Goal: Check status: Check status

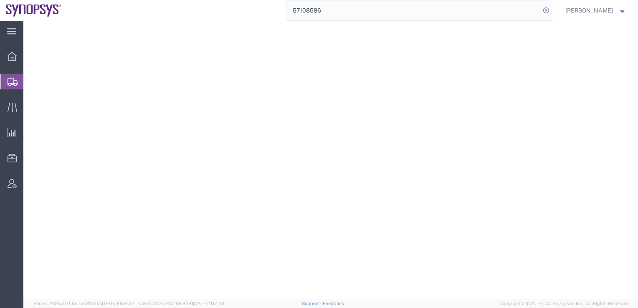
select select
select select "COSTCENTER"
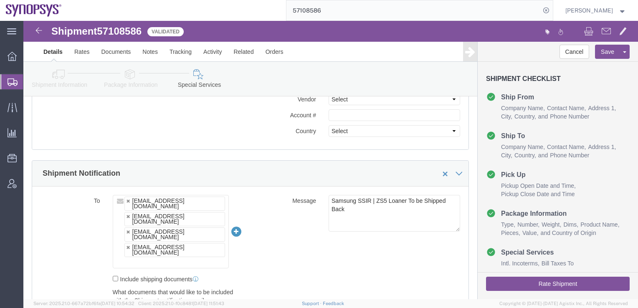
scroll to position [443, 0]
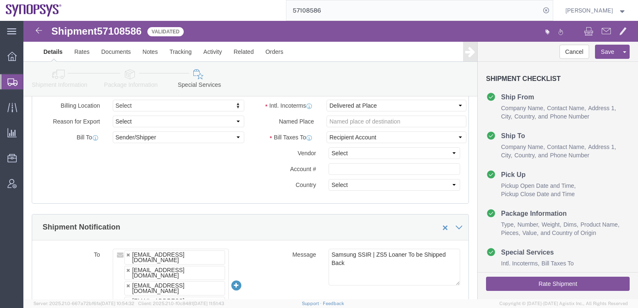
click textarea "Samsung SSIR | ZS5 Loaner To be Shipped Back"
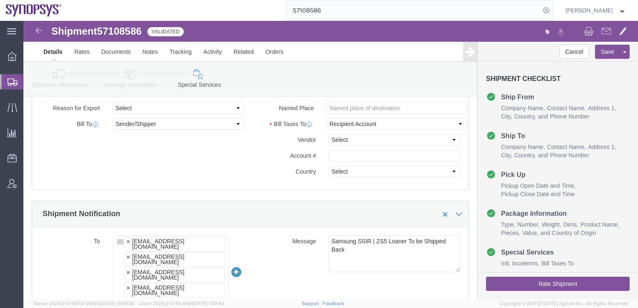
scroll to position [526, 0]
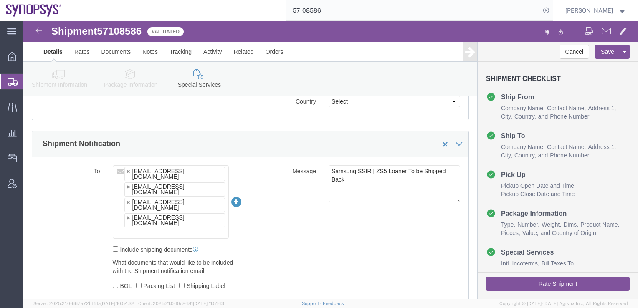
click textarea "Samsung SSIR | ZS5 Loaner To be Shipped Back"
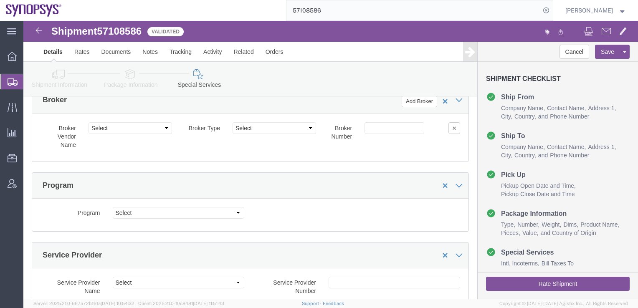
scroll to position [1320, 0]
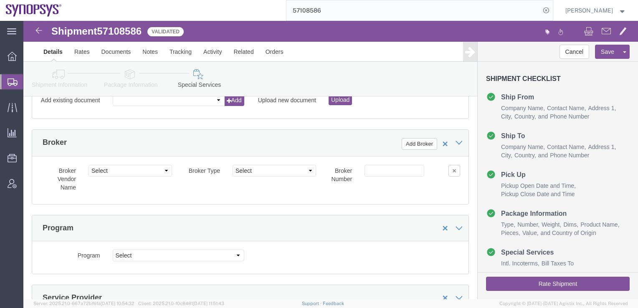
click icon
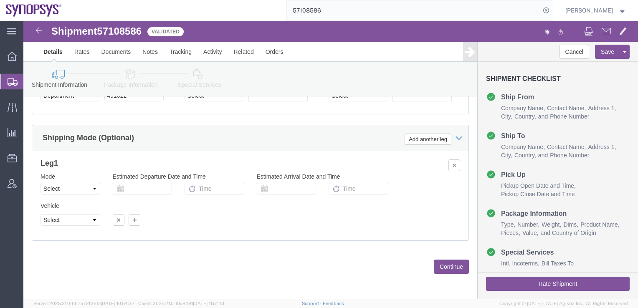
scroll to position [446, 0]
click link "Shipment Information"
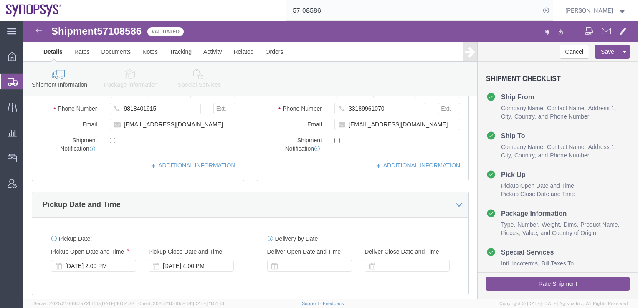
scroll to position [28, 0]
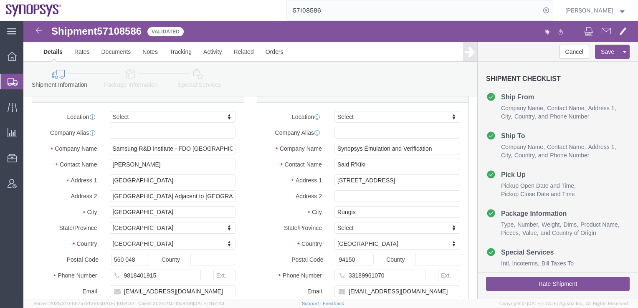
click icon
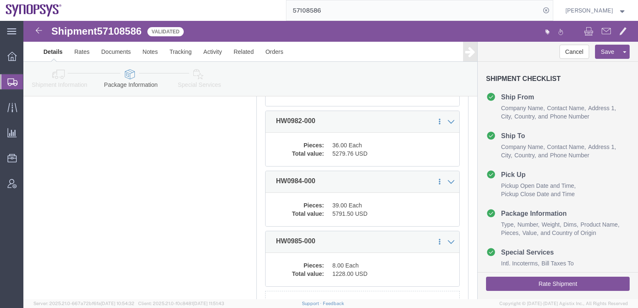
scroll to position [626, 0]
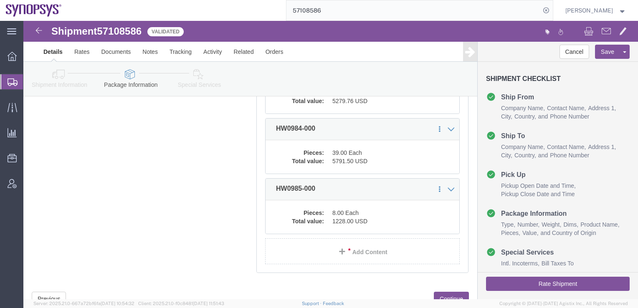
click icon
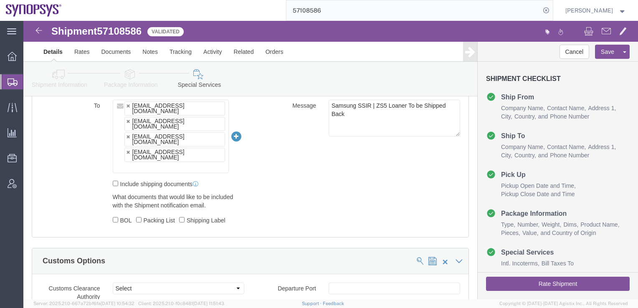
scroll to position [577, 0]
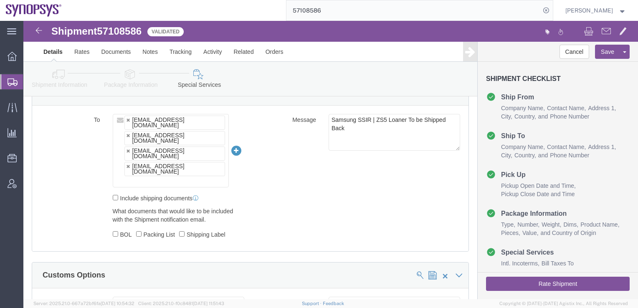
click link "Shipment Information"
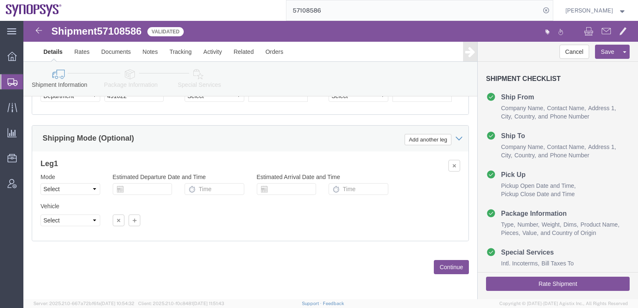
click icon
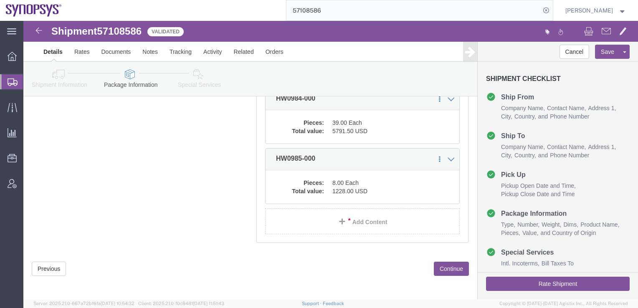
scroll to position [659, 0]
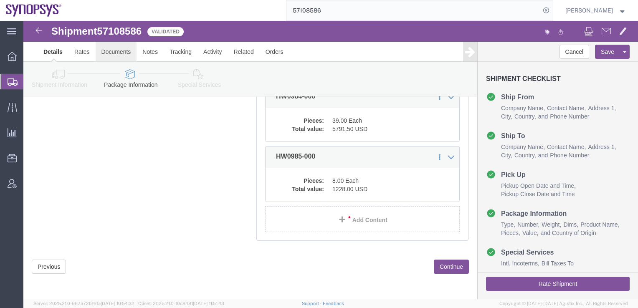
click link "Documents"
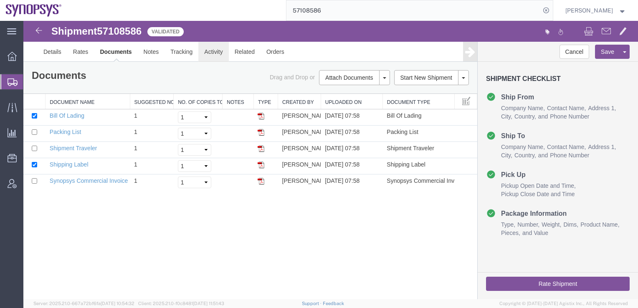
click at [209, 55] on link "Activity" at bounding box center [213, 52] width 30 height 20
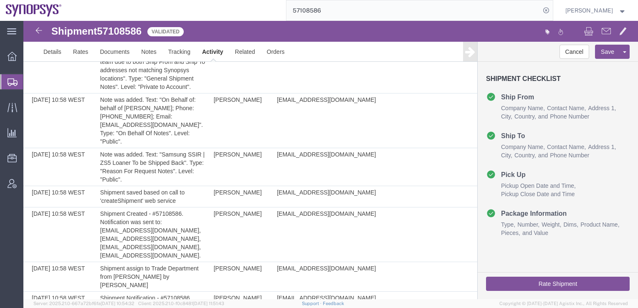
scroll to position [752, 0]
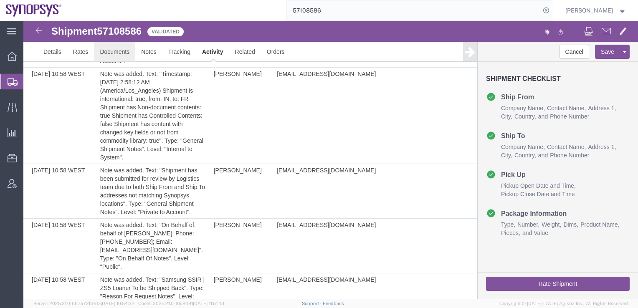
click at [114, 55] on link "Documents" at bounding box center [114, 52] width 41 height 20
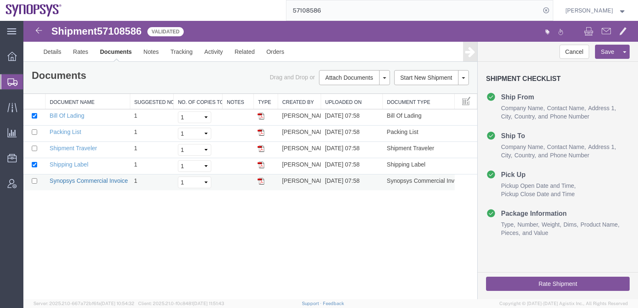
click at [85, 178] on link "Synopsys Commercial Invoice" at bounding box center [89, 180] width 79 height 7
click at [49, 53] on link "Details" at bounding box center [53, 52] width 30 height 20
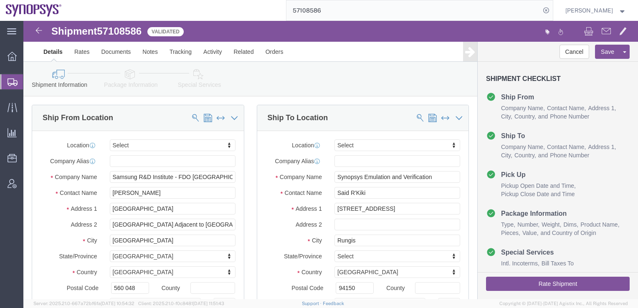
click icon
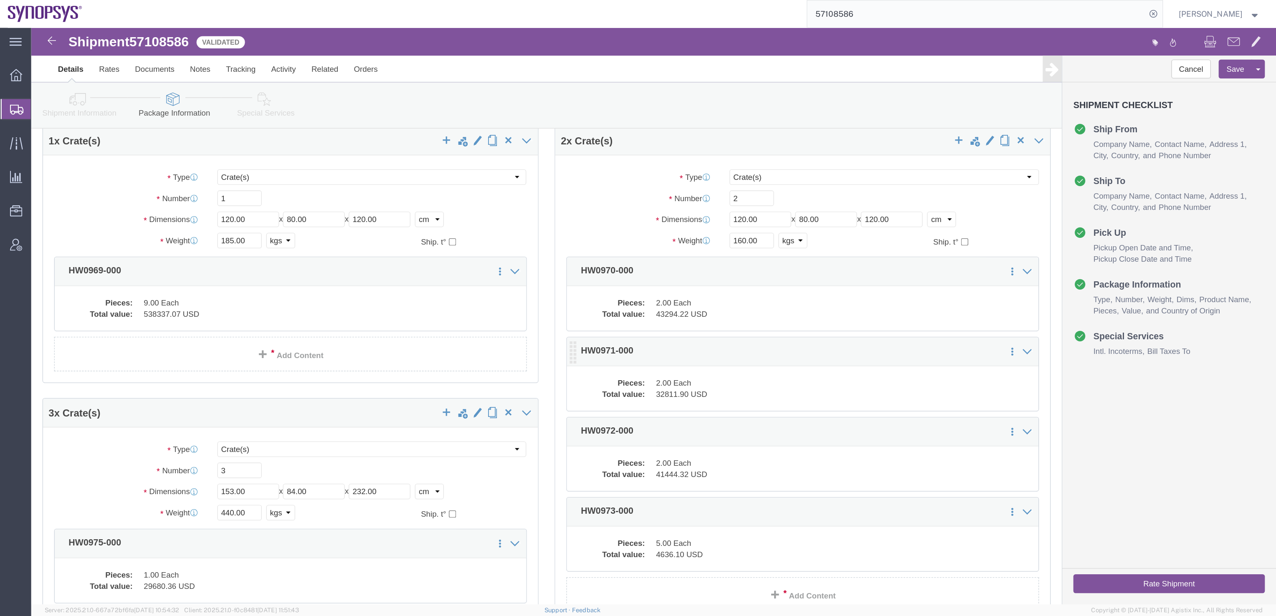
scroll to position [14, 0]
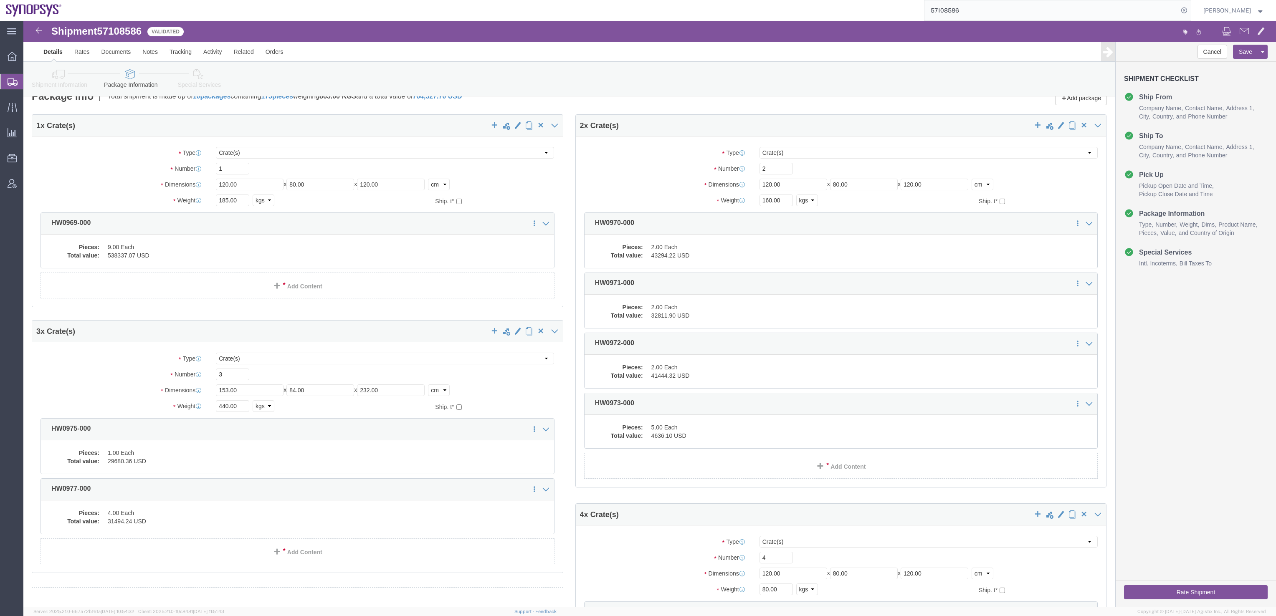
drag, startPoint x: 905, startPoint y: 0, endPoint x: 742, endPoint y: 28, distance: 165.6
click ul "Details Rates Documents Notes Tracking Activity Related Orders"
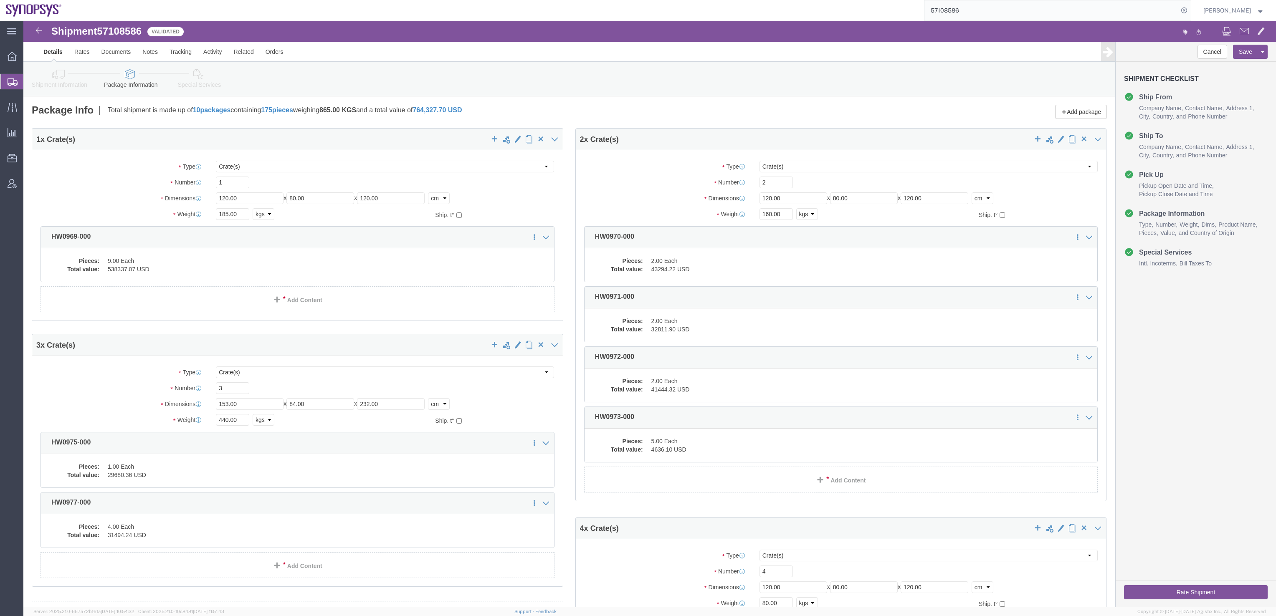
click span "57108586"
copy span "57108586"
